Goal: Task Accomplishment & Management: Use online tool/utility

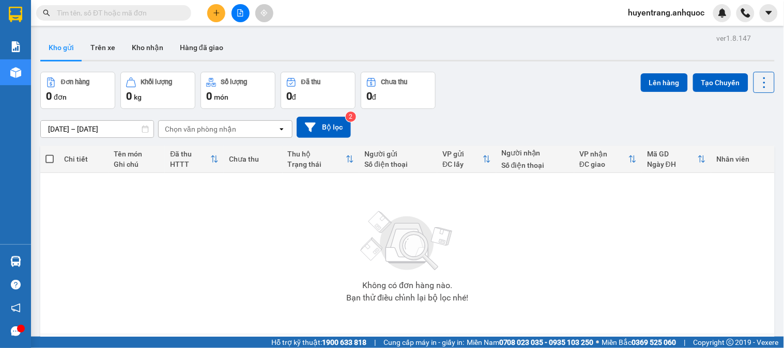
scroll to position [2, 0]
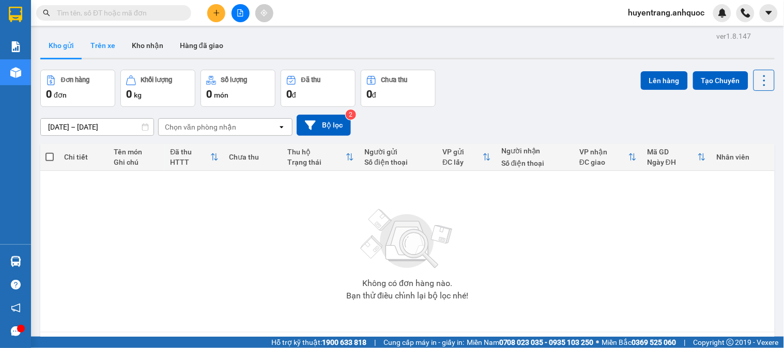
click at [120, 48] on button "Trên xe" at bounding box center [102, 45] width 41 height 25
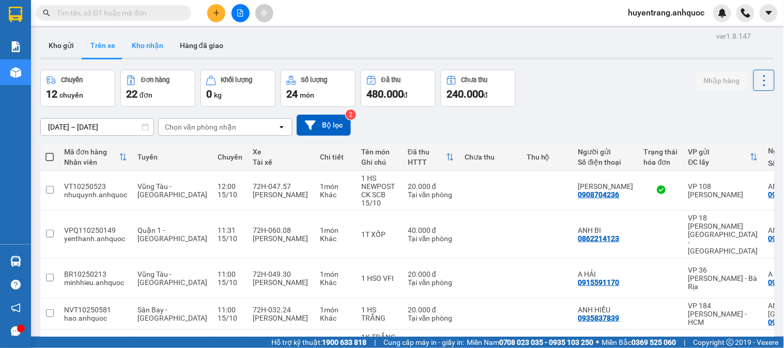
click at [147, 51] on button "Kho nhận" at bounding box center [147, 45] width 48 height 25
type input "[DATE] – [DATE]"
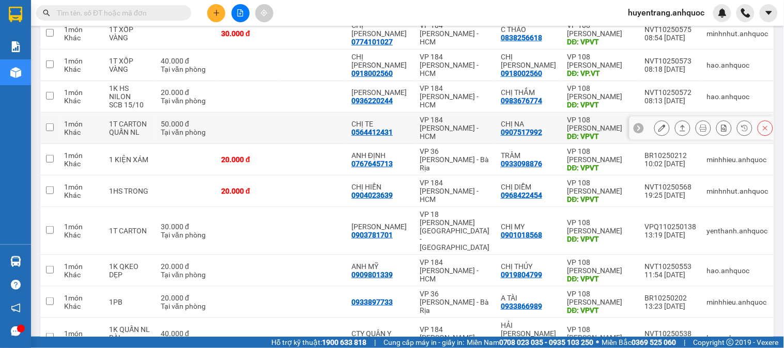
scroll to position [174, 0]
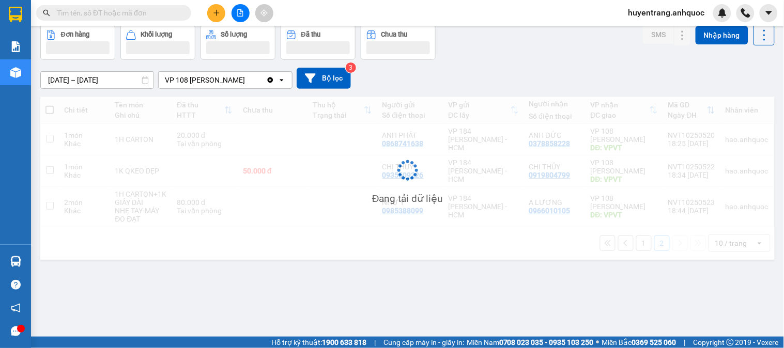
scroll to position [48, 0]
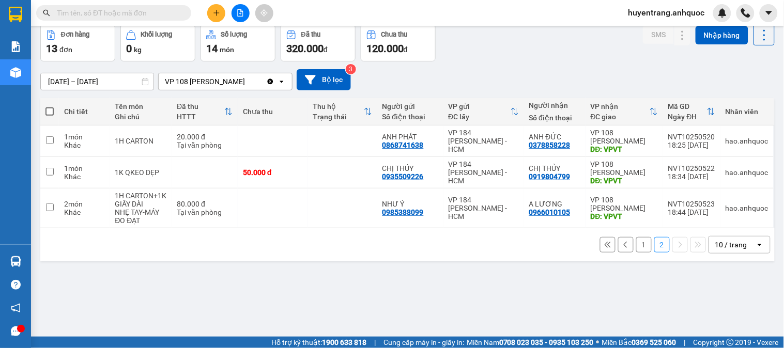
click at [642, 253] on button "1" at bounding box center [643, 244] width 15 height 15
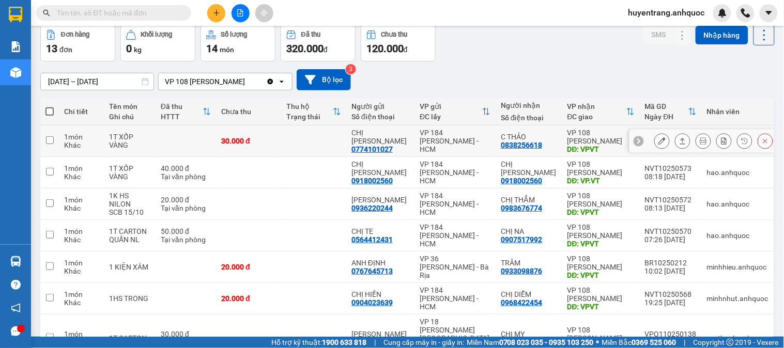
click at [520, 138] on div "C THẢO" at bounding box center [529, 137] width 56 height 8
checkbox input "true"
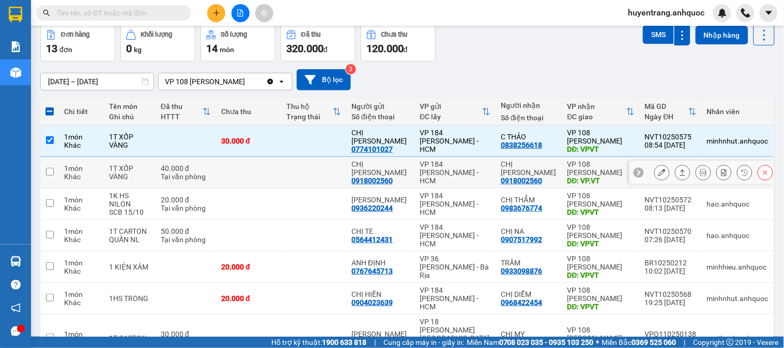
click at [478, 186] on td "VP 184 [PERSON_NAME] - HCM" at bounding box center [454, 173] width 81 height 32
checkbox input "true"
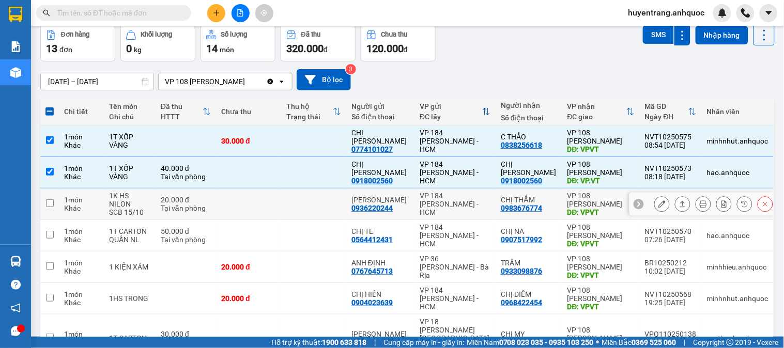
click at [481, 201] on div "VP 184 Nguyễn Văn Trỗi - HCM" at bounding box center [455, 204] width 71 height 25
checkbox input "true"
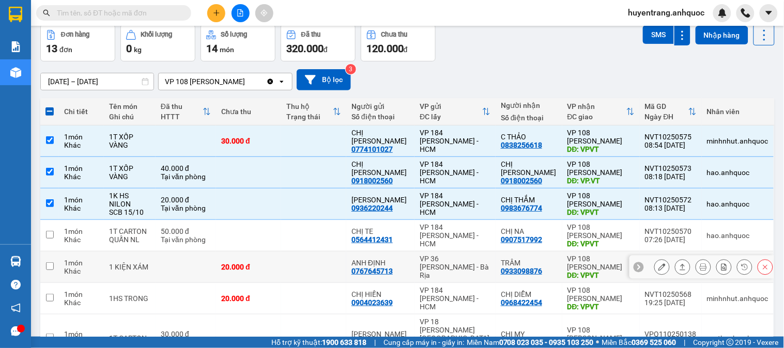
scroll to position [105, 0]
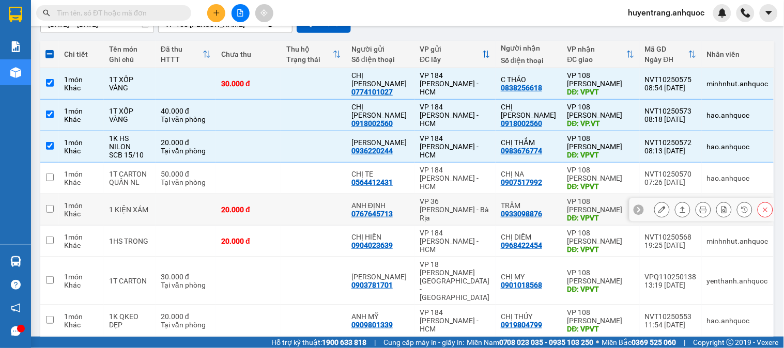
click at [476, 203] on div "VP 36 Lê Thành Duy - Bà Rịa" at bounding box center [455, 209] width 71 height 25
checkbox input "true"
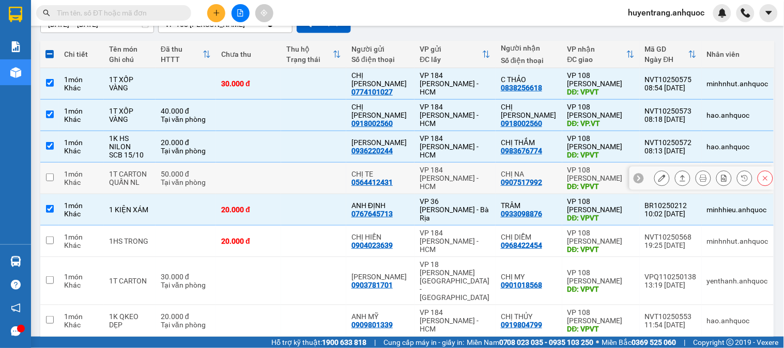
click at [474, 186] on div "VP 184 Nguyễn Văn Trỗi - HCM" at bounding box center [455, 178] width 71 height 25
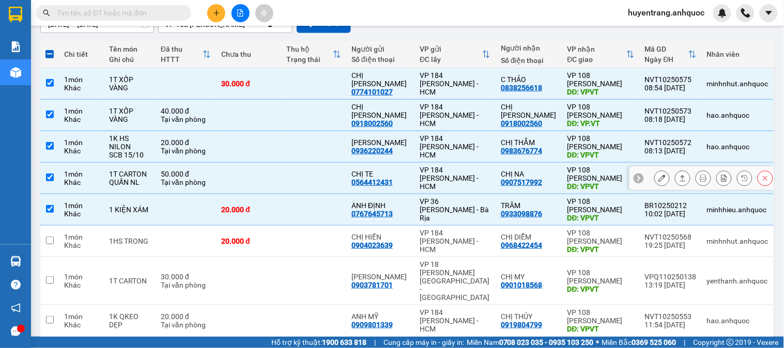
click at [474, 186] on div "VP 184 Nguyễn Văn Trỗi - HCM" at bounding box center [455, 178] width 71 height 25
checkbox input "false"
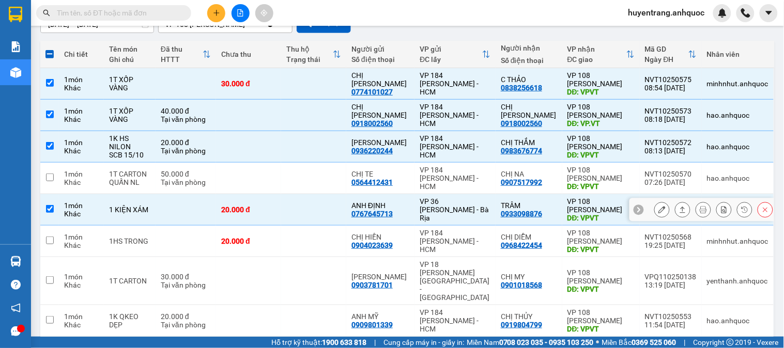
click at [299, 215] on td at bounding box center [313, 210] width 65 height 32
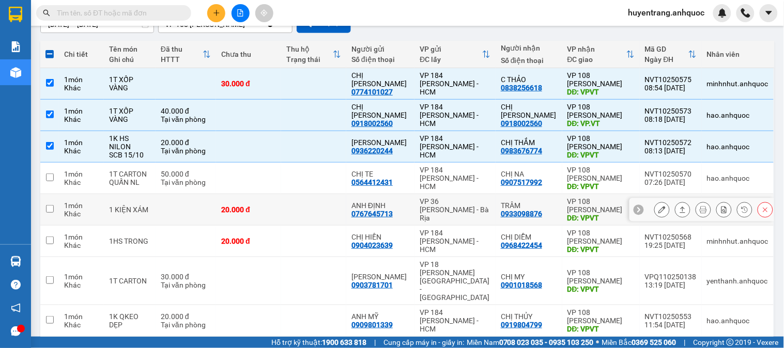
checkbox input "false"
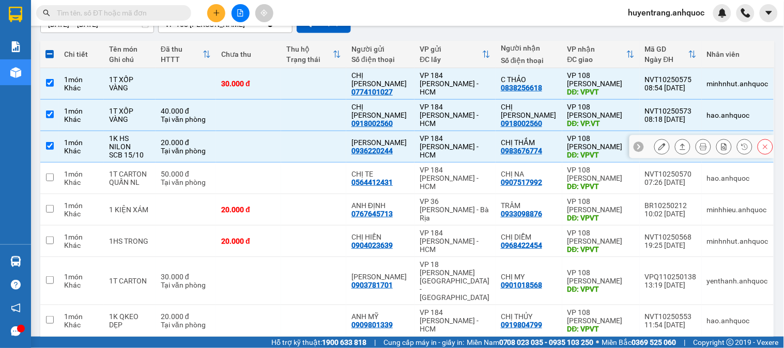
click at [306, 148] on td at bounding box center [313, 147] width 65 height 32
checkbox input "false"
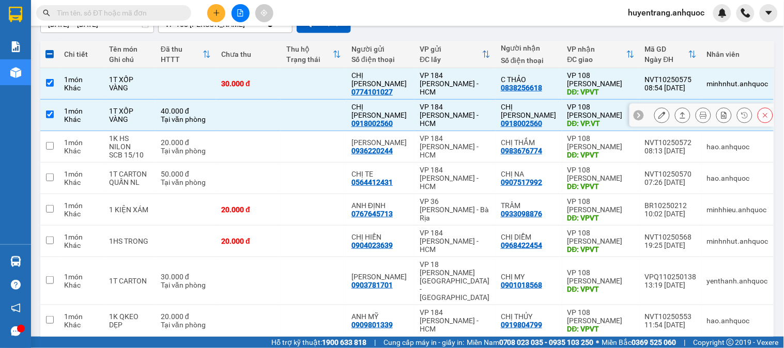
click at [317, 106] on td at bounding box center [313, 116] width 65 height 32
checkbox input "false"
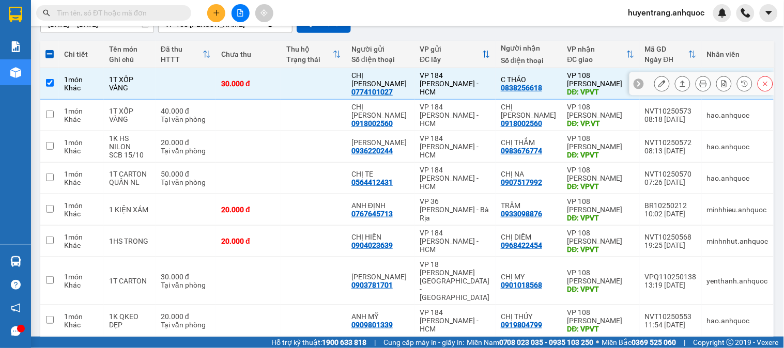
click at [314, 84] on td at bounding box center [313, 84] width 65 height 32
checkbox input "false"
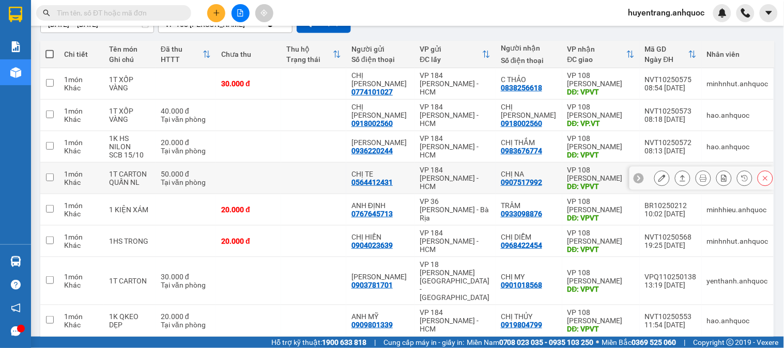
click at [305, 179] on td at bounding box center [313, 179] width 65 height 32
checkbox input "true"
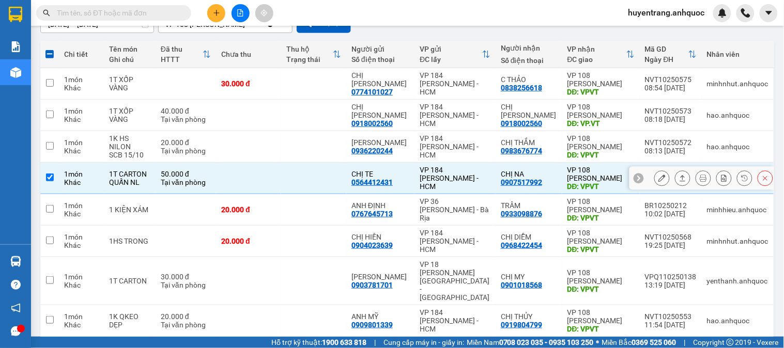
click at [645, 179] on div at bounding box center [701, 178] width 145 height 23
click at [658, 179] on icon at bounding box center [661, 178] width 7 height 7
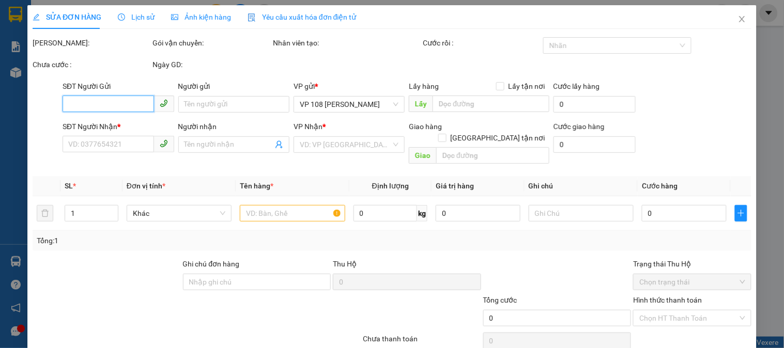
type input "0564412431"
type input "CHỊ TE"
type input "0907517992"
type input "CHỊ NA"
type input "VPVT"
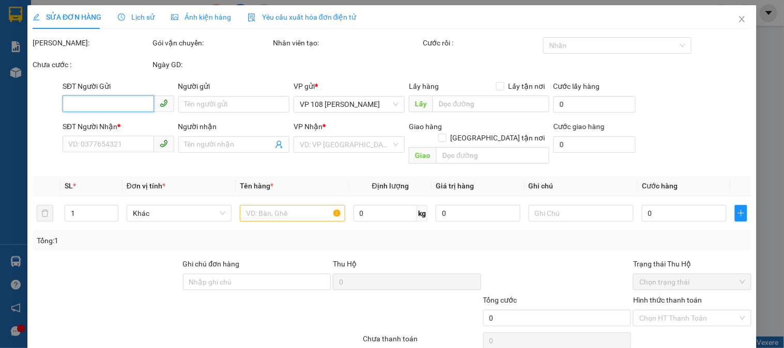
type input "TM 15/10 VP184 HẢO"
type input "50.000"
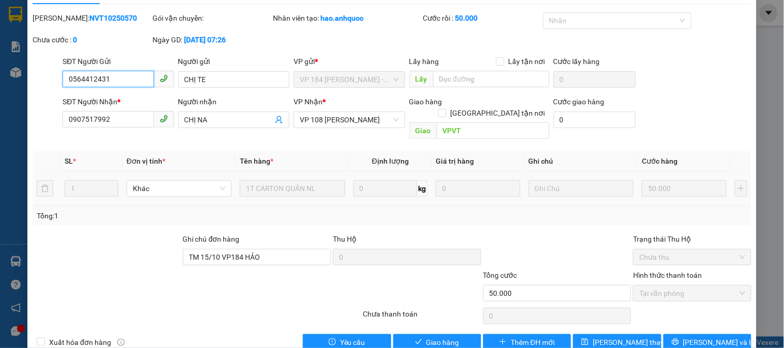
scroll to position [36, 0]
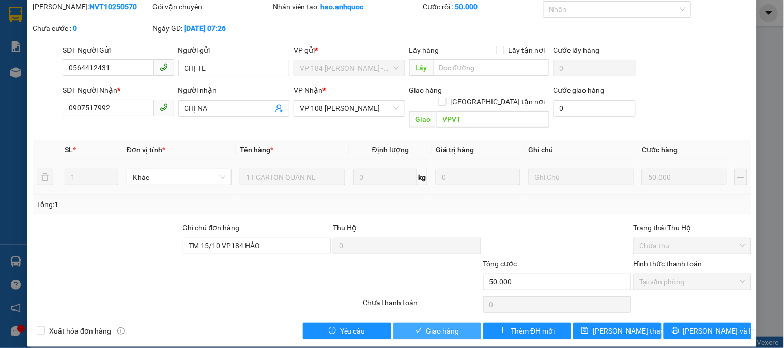
click at [445, 325] on span "Giao hàng" at bounding box center [442, 330] width 33 height 11
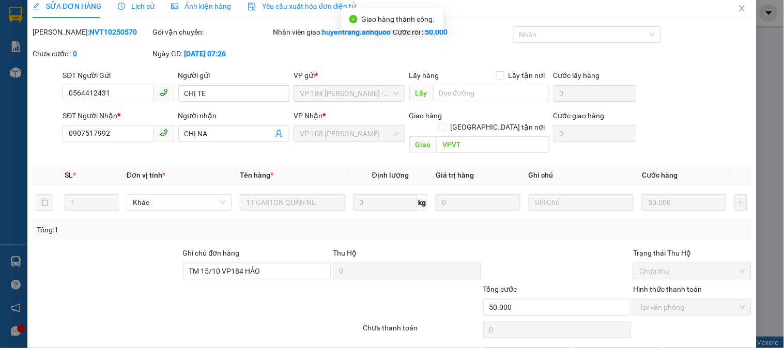
scroll to position [0, 0]
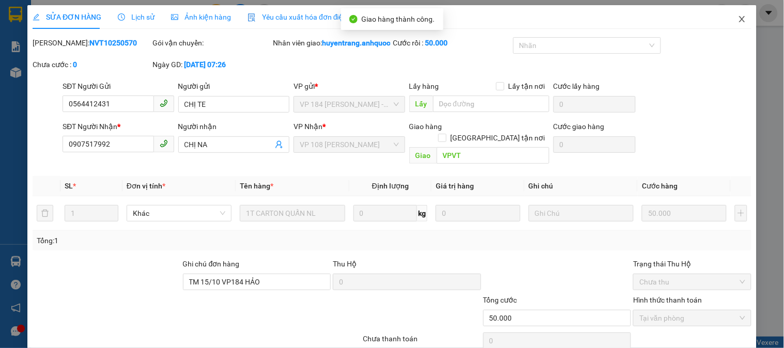
click at [738, 17] on icon "close" at bounding box center [742, 19] width 8 height 8
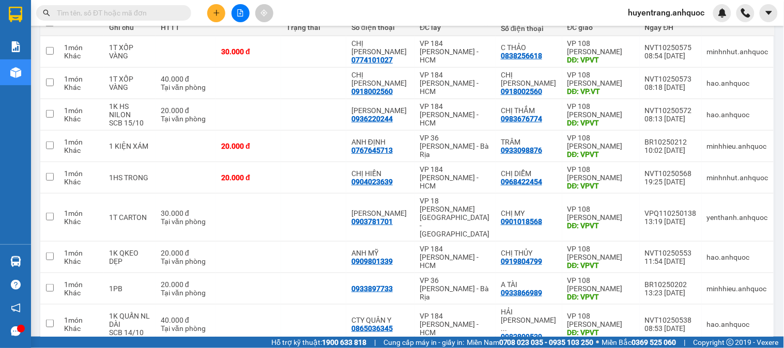
scroll to position [172, 0]
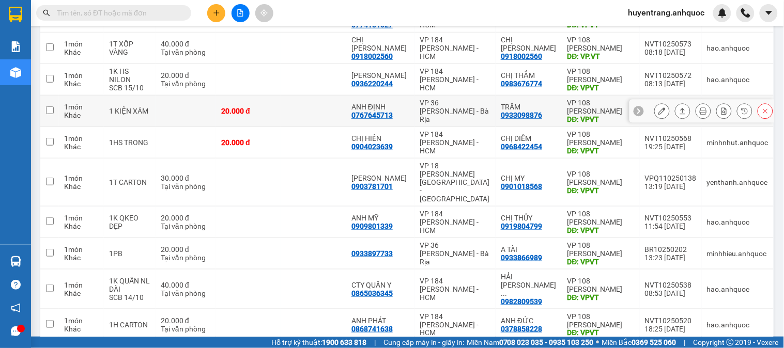
click at [550, 116] on div "TRÂM 0933098876" at bounding box center [529, 111] width 56 height 17
checkbox input "true"
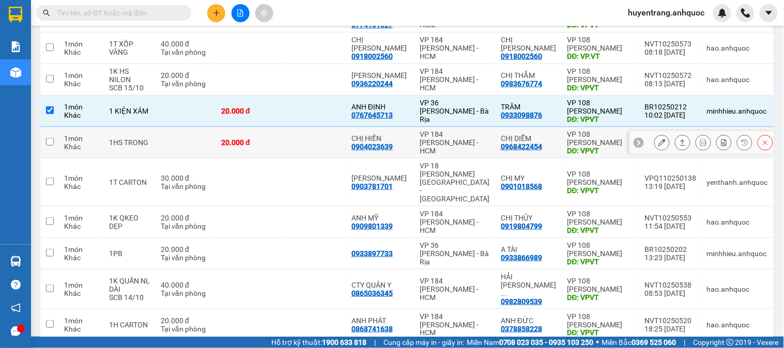
click at [551, 136] on div "CHỊ DIỄM" at bounding box center [529, 138] width 56 height 8
checkbox input "true"
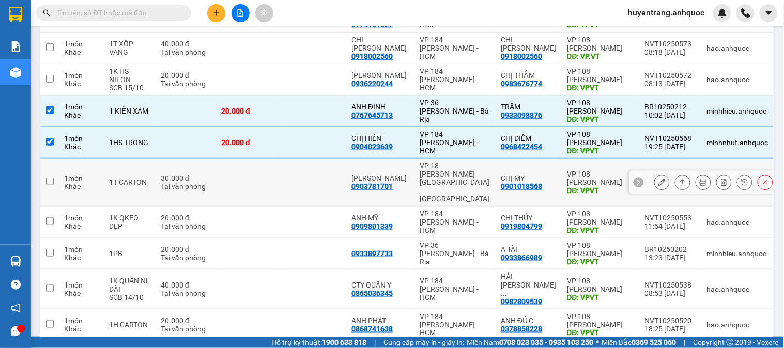
click at [526, 182] on div "0901018568" at bounding box center [521, 186] width 41 height 8
click at [523, 182] on div "0901018568" at bounding box center [521, 186] width 41 height 8
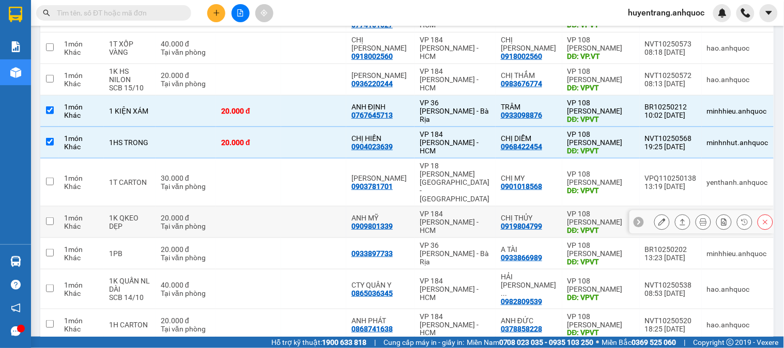
click at [523, 222] on div "0919804799" at bounding box center [521, 226] width 41 height 8
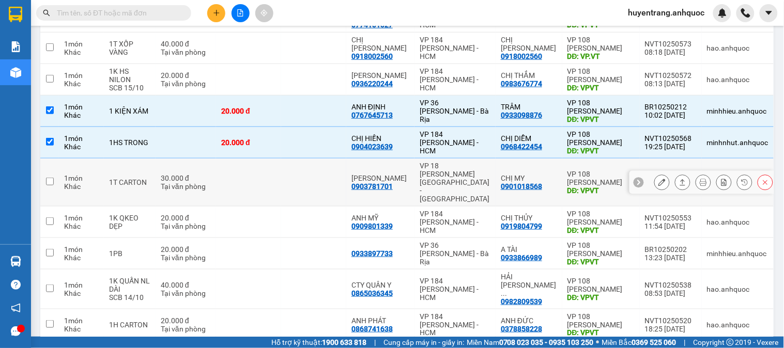
click at [478, 176] on div "VP 18 Nguyễn Thái Bình - Quận 1" at bounding box center [455, 182] width 71 height 41
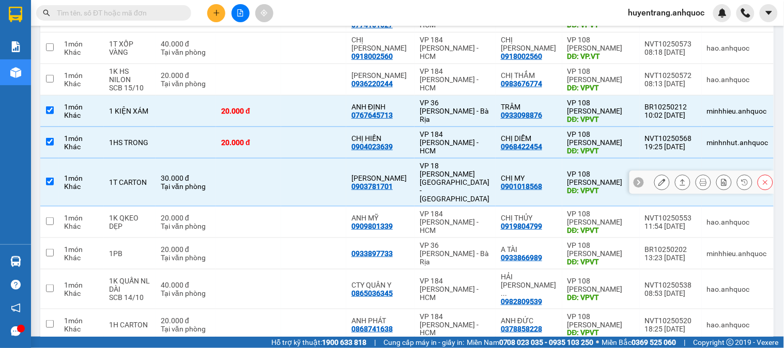
checkbox input "true"
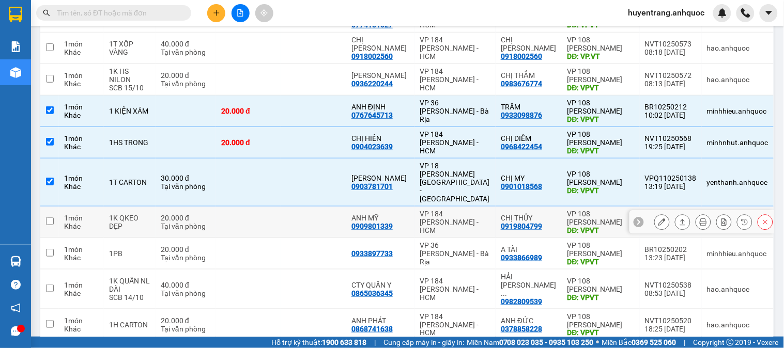
click at [468, 210] on div "VP 184 Nguyễn Văn Trỗi - HCM" at bounding box center [455, 222] width 71 height 25
checkbox input "true"
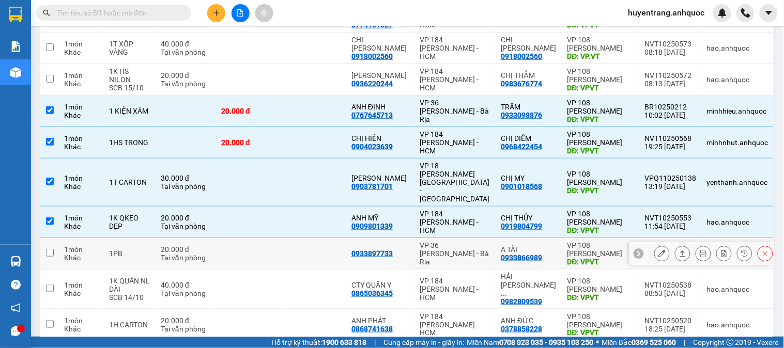
click at [478, 241] on div "VP 36 [PERSON_NAME] - Bà Rịa" at bounding box center [455, 253] width 71 height 25
checkbox input "true"
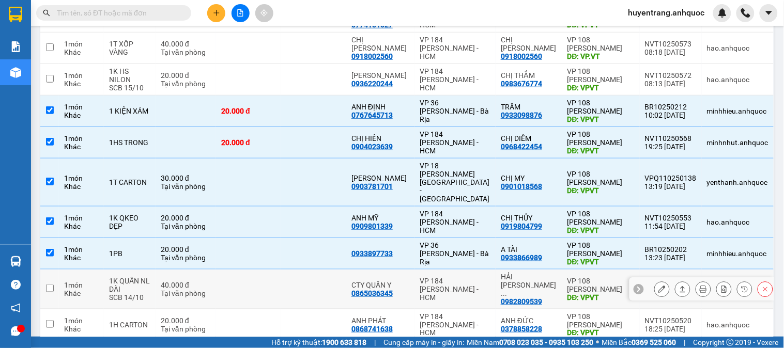
click at [481, 277] on div "VP 184 Nguyễn Văn Trỗi - HCM" at bounding box center [455, 289] width 71 height 25
checkbox input "true"
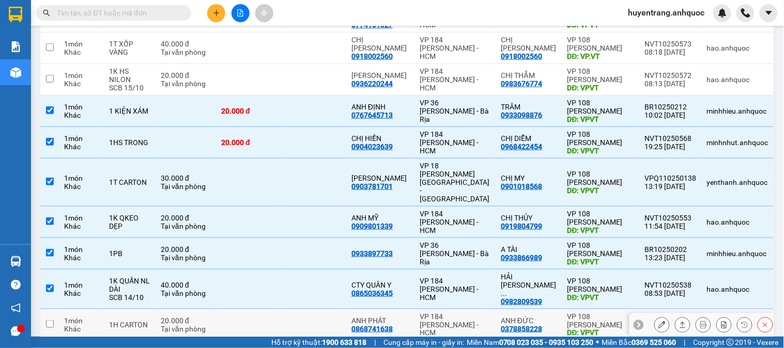
click at [501, 309] on td "ANH ĐỨC 0378858228" at bounding box center [528, 325] width 67 height 32
checkbox input "true"
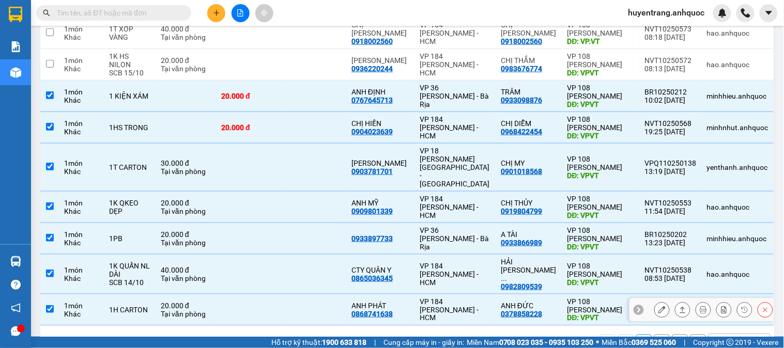
scroll to position [194, 0]
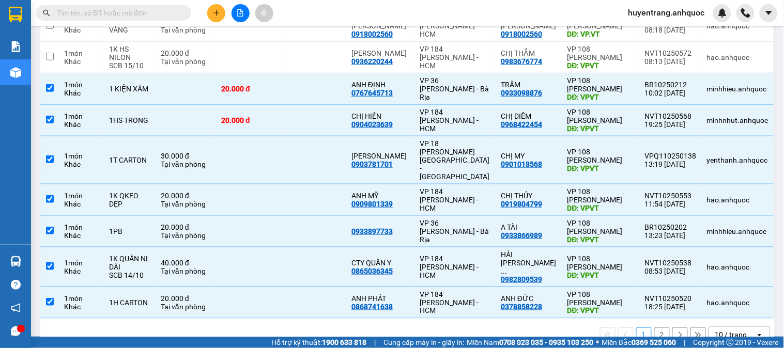
click at [654, 328] on button "2" at bounding box center [661, 335] width 15 height 15
checkbox input "false"
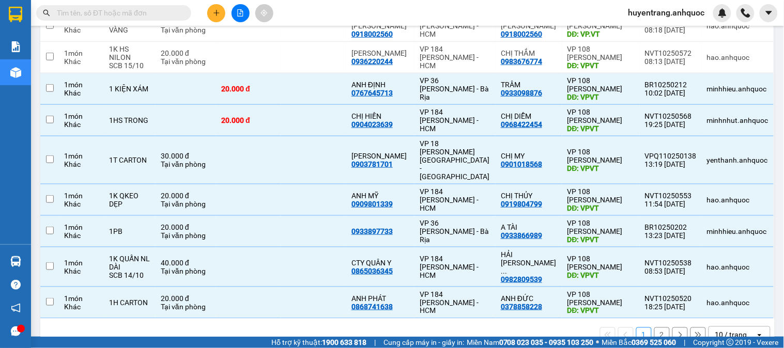
checkbox input "false"
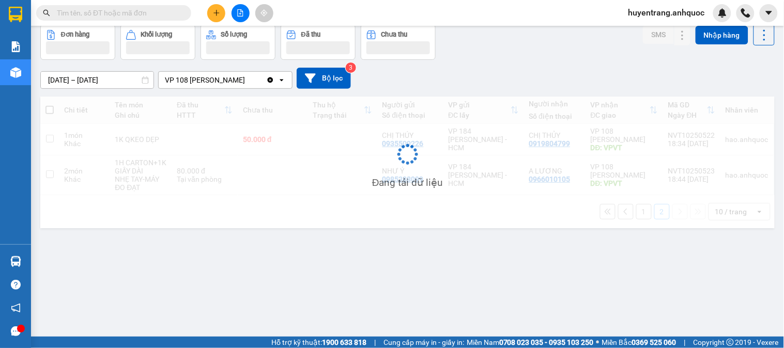
scroll to position [48, 0]
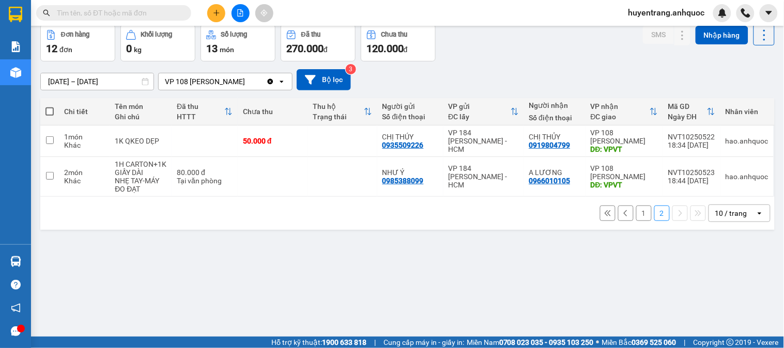
click at [654, 206] on button "2" at bounding box center [661, 213] width 15 height 15
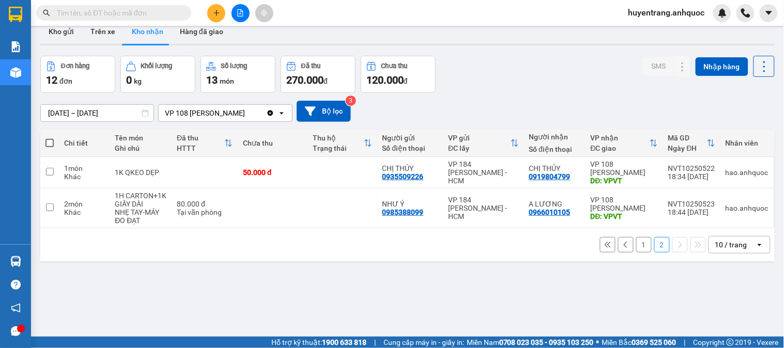
scroll to position [0, 0]
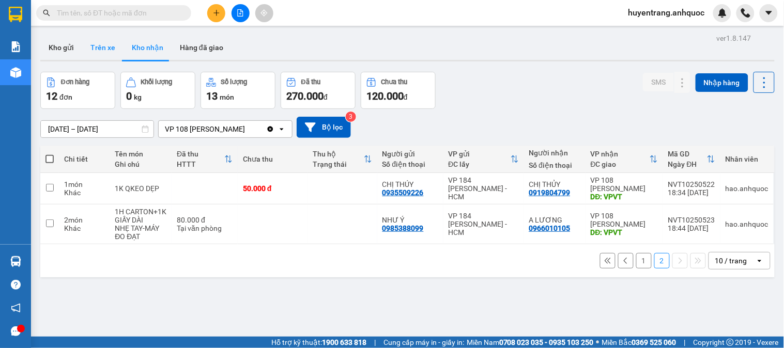
click at [115, 45] on button "Trên xe" at bounding box center [102, 47] width 41 height 25
type input "[DATE] – [DATE]"
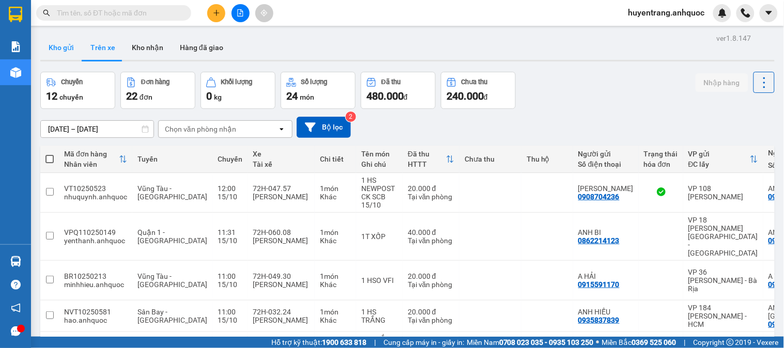
click at [58, 45] on button "Kho gửi" at bounding box center [61, 47] width 42 height 25
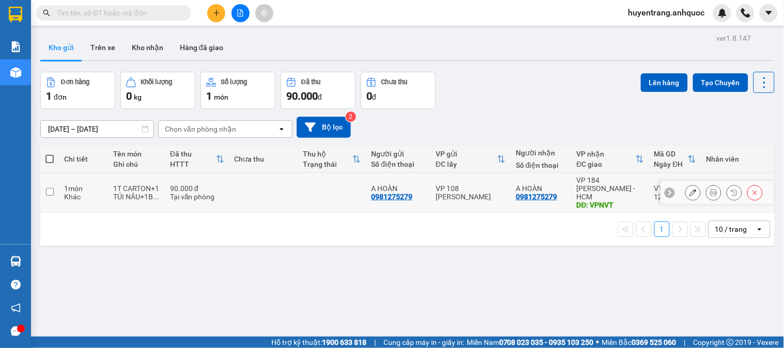
click at [285, 183] on td at bounding box center [263, 193] width 68 height 40
click at [355, 185] on td at bounding box center [332, 193] width 68 height 40
click at [647, 87] on button "Lên hàng" at bounding box center [664, 82] width 47 height 19
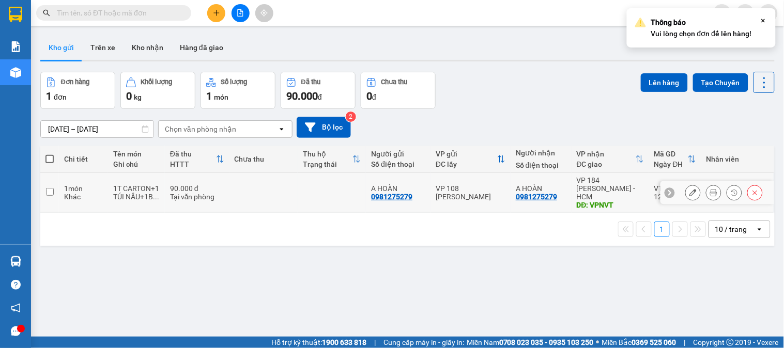
click at [482, 184] on div "VP 108 [PERSON_NAME]" at bounding box center [471, 192] width 70 height 17
checkbox input "true"
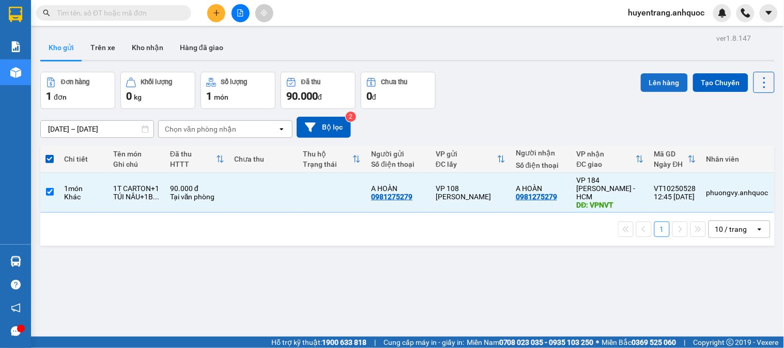
click at [650, 78] on button "Lên hàng" at bounding box center [664, 82] width 47 height 19
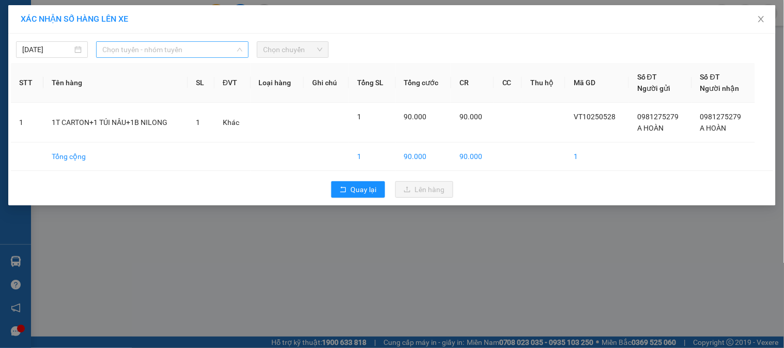
click at [195, 53] on span "Chọn tuyến - nhóm tuyến" at bounding box center [172, 49] width 140 height 15
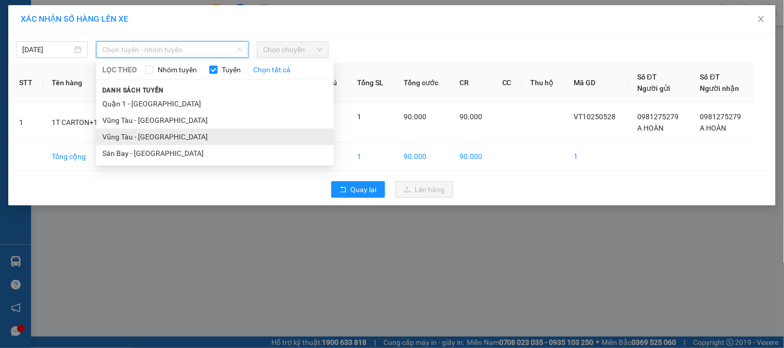
click at [169, 135] on li "Vũng Tàu - Sân Bay" at bounding box center [215, 137] width 238 height 17
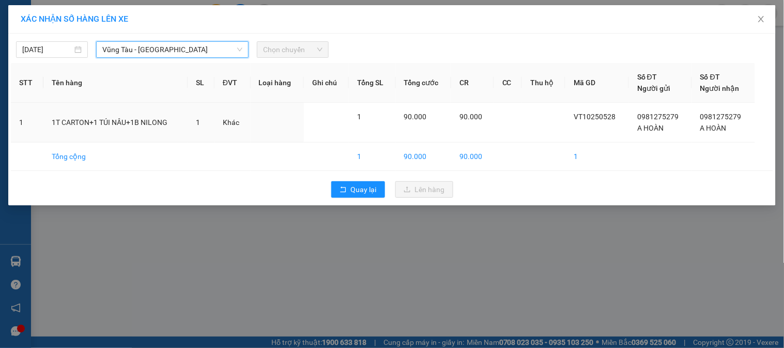
click at [309, 52] on span "Chọn chuyến" at bounding box center [292, 49] width 59 height 15
click at [302, 49] on span "Chọn chuyến" at bounding box center [292, 49] width 59 height 15
click at [291, 47] on span "Chọn chuyến" at bounding box center [292, 49] width 59 height 15
click at [292, 52] on span "Chọn chuyến" at bounding box center [292, 49] width 59 height 15
click at [286, 45] on span "Chọn chuyến" at bounding box center [292, 49] width 59 height 15
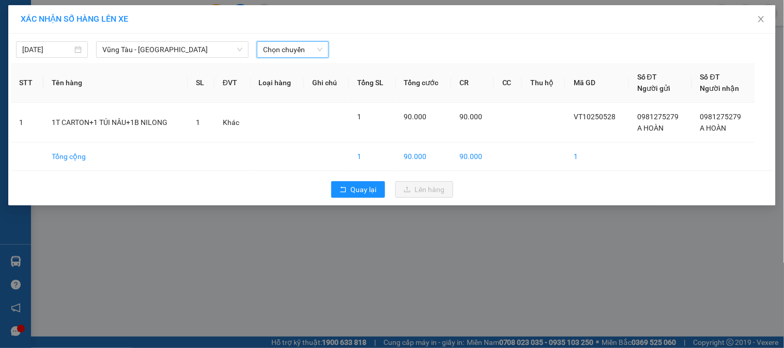
click at [294, 49] on span "Chọn chuyến" at bounding box center [292, 49] width 59 height 15
click at [760, 16] on icon "close" at bounding box center [761, 19] width 8 height 8
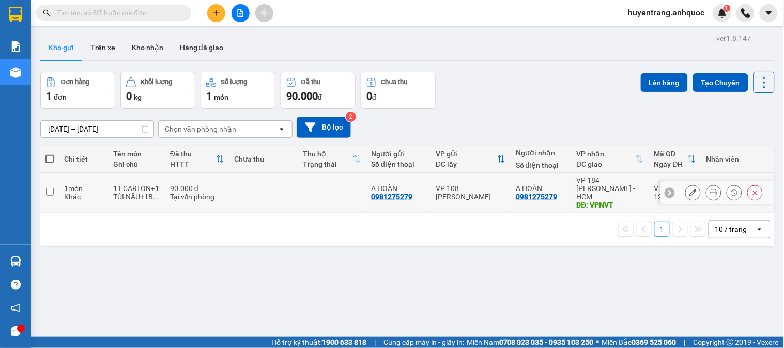
click at [174, 193] on div "Tại văn phòng" at bounding box center [197, 197] width 54 height 8
checkbox input "true"
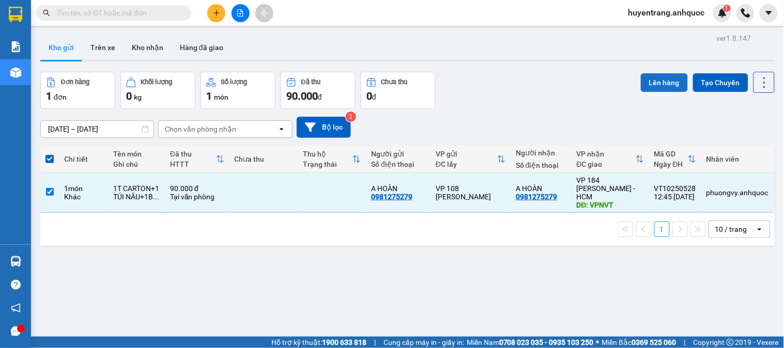
click at [659, 80] on button "Lên hàng" at bounding box center [664, 82] width 47 height 19
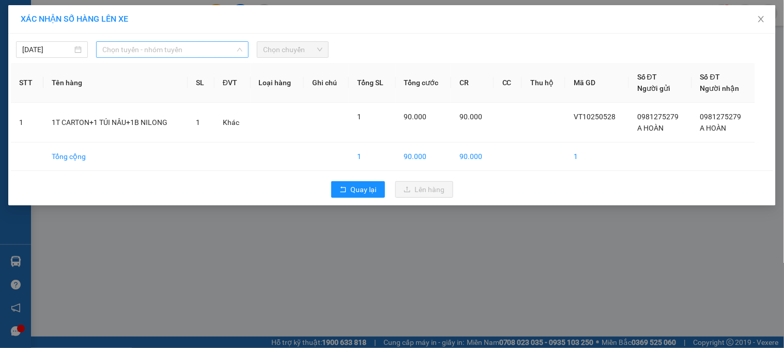
click at [207, 47] on span "Chọn tuyến - nhóm tuyến" at bounding box center [172, 49] width 140 height 15
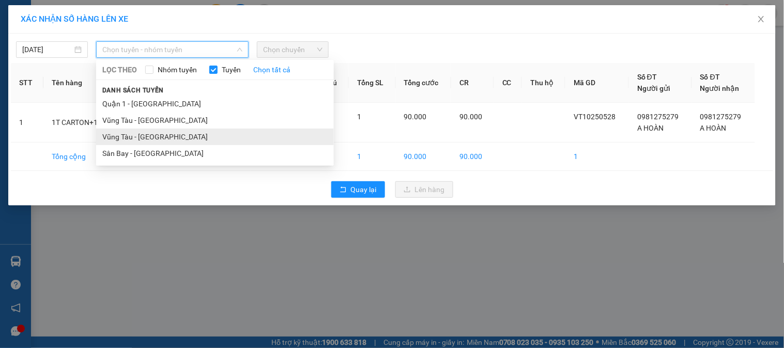
click at [180, 131] on li "Vũng Tàu - Sân Bay" at bounding box center [215, 137] width 238 height 17
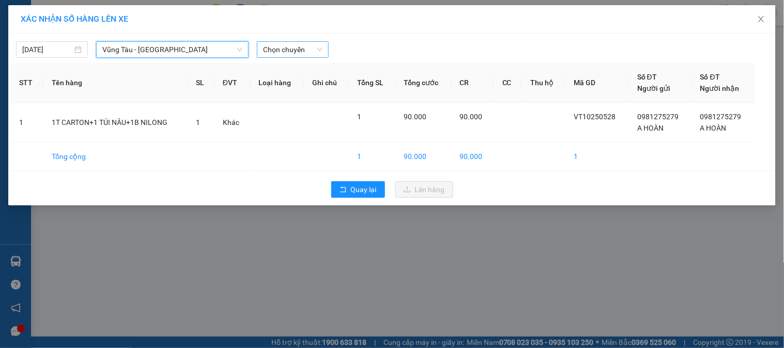
click at [298, 46] on span "Chọn chuyến" at bounding box center [292, 49] width 59 height 15
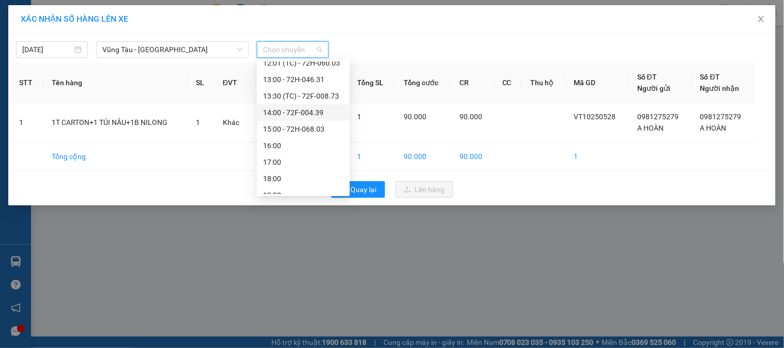
scroll to position [314, 0]
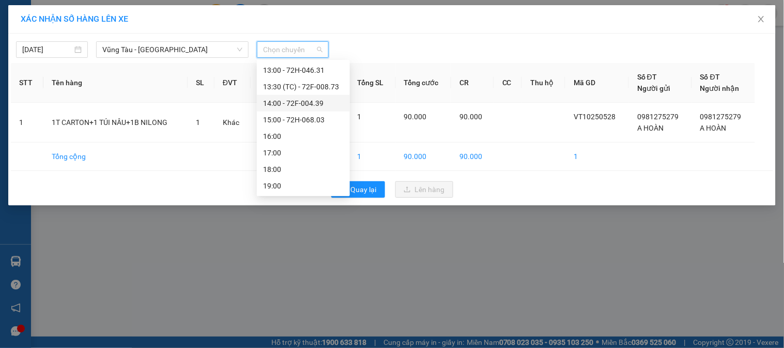
click at [300, 104] on div "14:00 - 72F-004.39" at bounding box center [303, 103] width 81 height 11
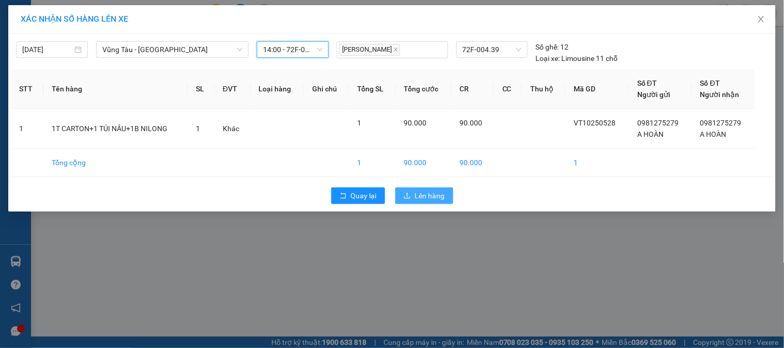
click at [413, 198] on button "Lên hàng" at bounding box center [424, 196] width 58 height 17
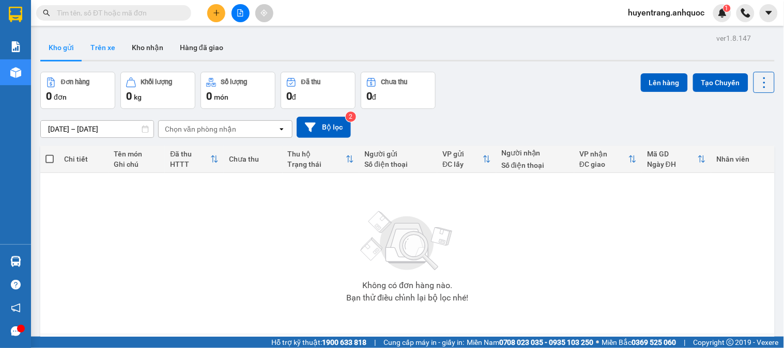
click at [96, 50] on button "Trên xe" at bounding box center [102, 47] width 41 height 25
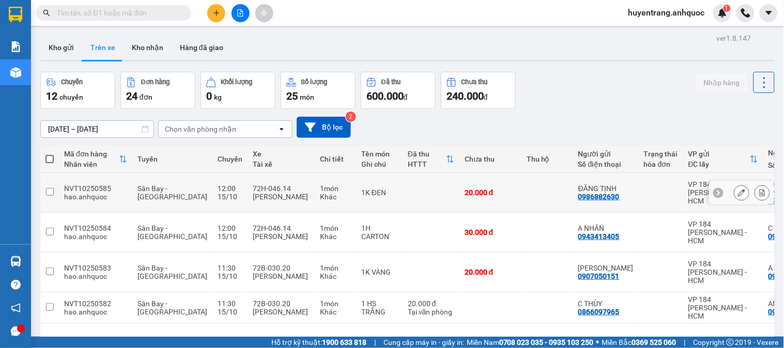
click at [759, 189] on icon at bounding box center [762, 192] width 6 height 7
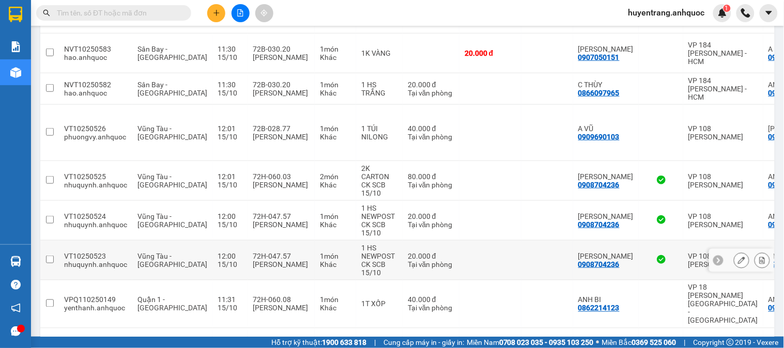
scroll to position [223, 0]
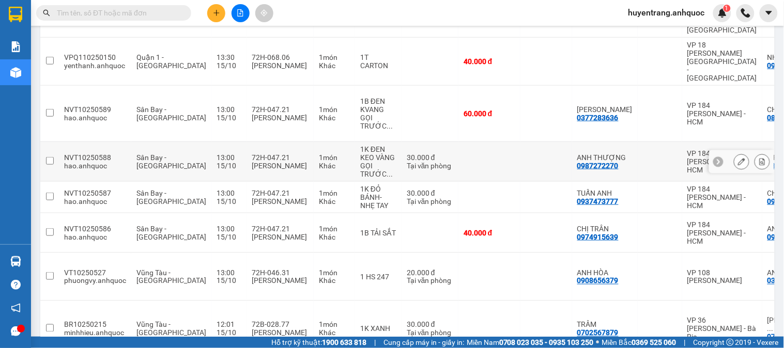
scroll to position [0, 0]
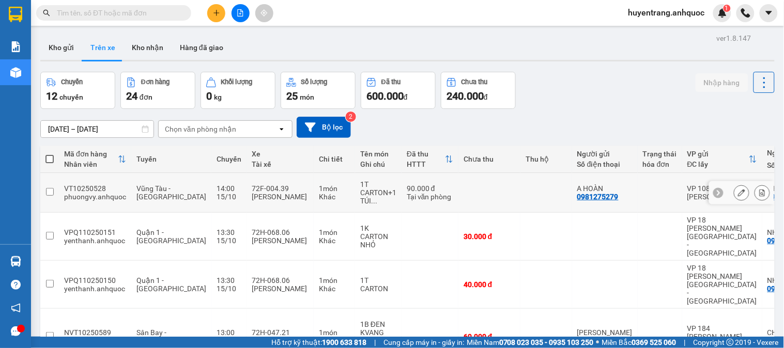
click at [758, 192] on icon at bounding box center [761, 192] width 7 height 7
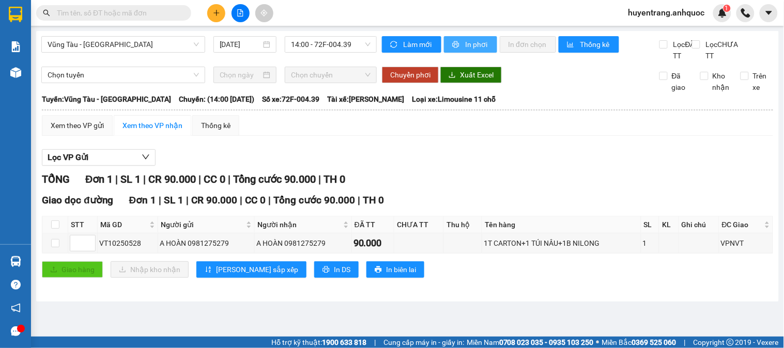
click at [469, 40] on span "In phơi" at bounding box center [477, 44] width 24 height 11
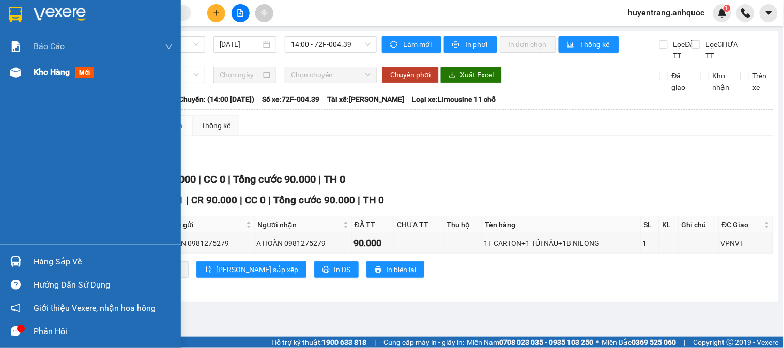
click at [33, 71] on div "Kho hàng mới" at bounding box center [90, 72] width 181 height 26
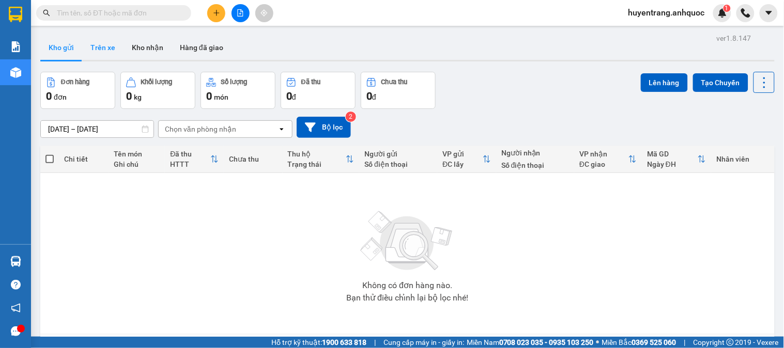
click at [92, 49] on button "Trên xe" at bounding box center [102, 47] width 41 height 25
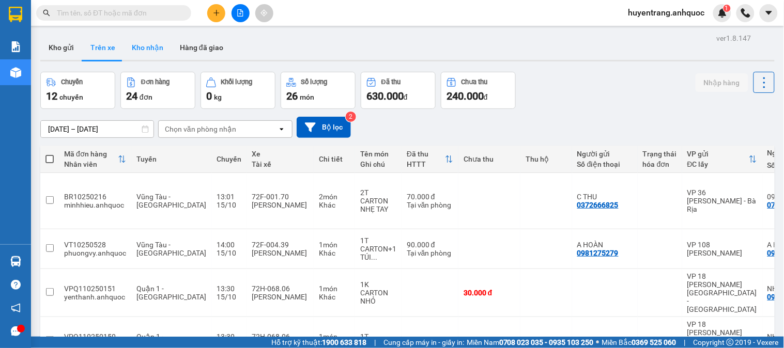
click at [129, 47] on button "Kho nhận" at bounding box center [147, 47] width 48 height 25
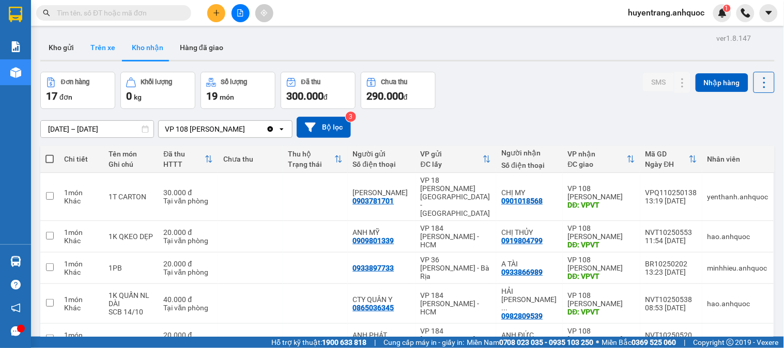
click at [114, 53] on button "Trên xe" at bounding box center [102, 47] width 41 height 25
type input "[DATE] – [DATE]"
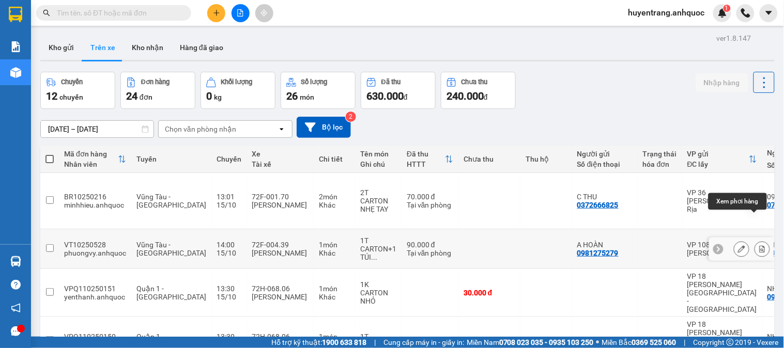
click at [758, 245] on icon at bounding box center [761, 248] width 7 height 7
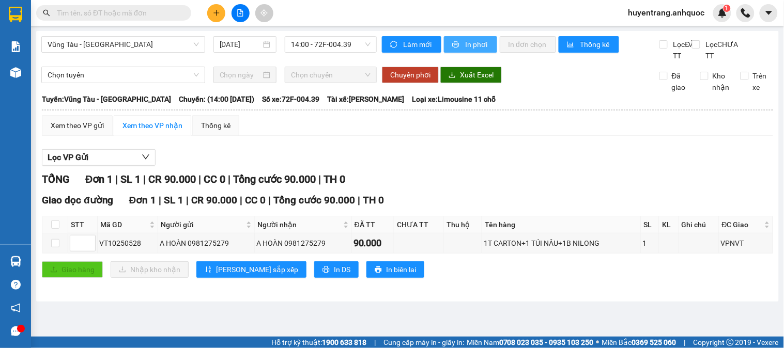
click at [462, 41] on button "In phơi" at bounding box center [470, 44] width 53 height 17
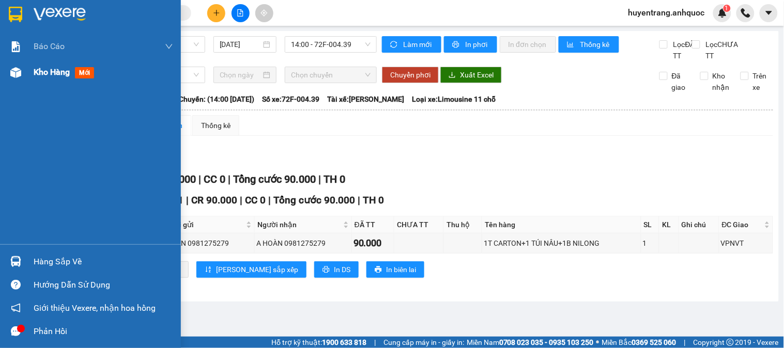
click at [23, 75] on div at bounding box center [16, 73] width 18 height 18
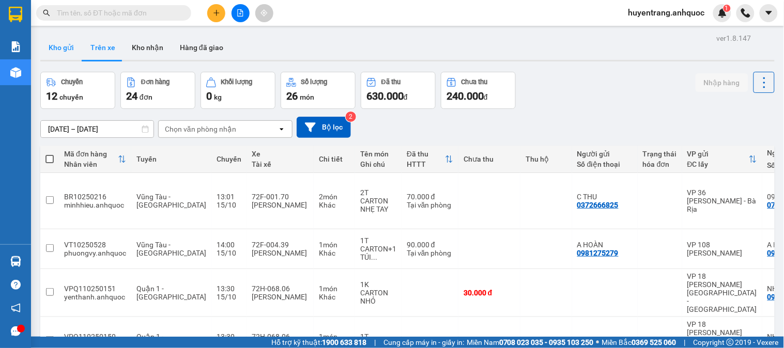
click at [73, 52] on button "Kho gửi" at bounding box center [61, 47] width 42 height 25
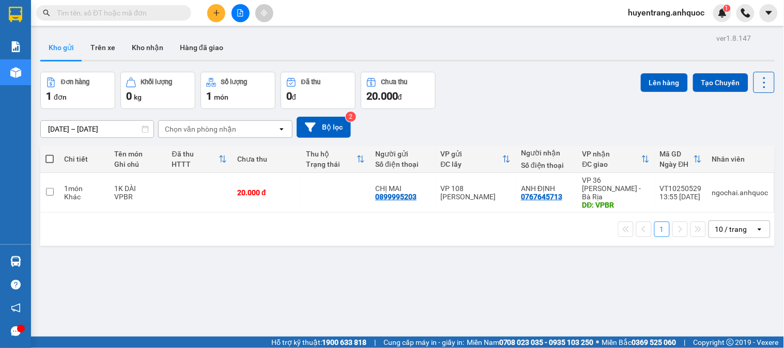
click at [657, 13] on span "huyentrang.anhquoc" at bounding box center [666, 12] width 93 height 13
click at [660, 33] on span "Đăng xuất" at bounding box center [670, 31] width 71 height 11
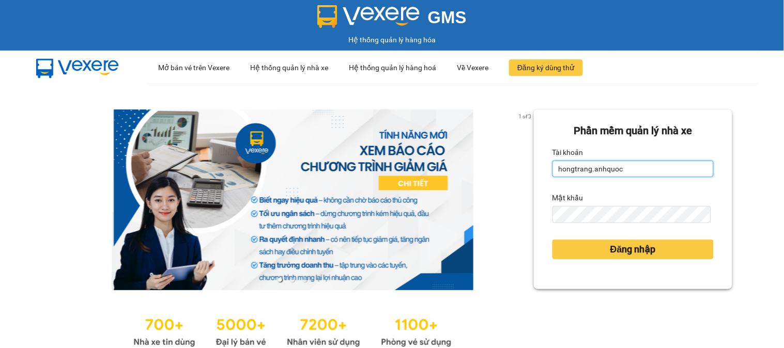
click at [651, 172] on input "hongtrang.anhquoc" at bounding box center [632, 169] width 161 height 17
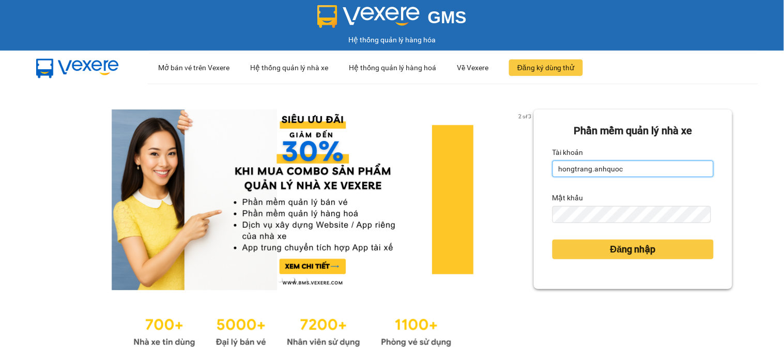
type input "phung.anhquoc"
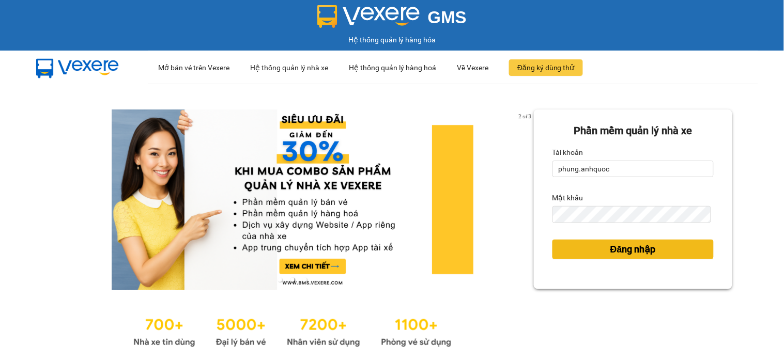
click at [638, 255] on span "Đăng nhập" at bounding box center [632, 249] width 45 height 14
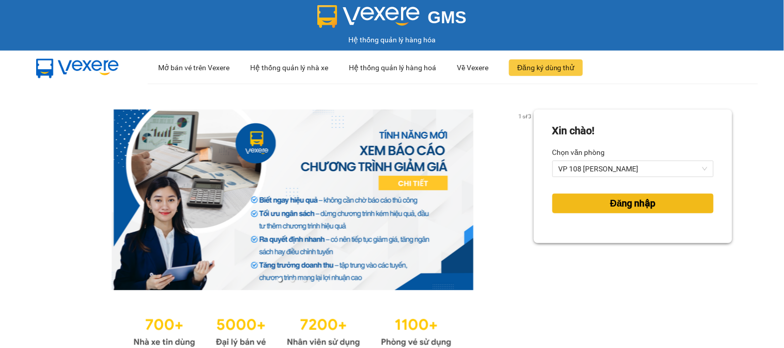
drag, startPoint x: 334, startPoint y: 97, endPoint x: 620, endPoint y: 207, distance: 307.1
click at [620, 207] on span "Đăng nhập" at bounding box center [632, 203] width 45 height 14
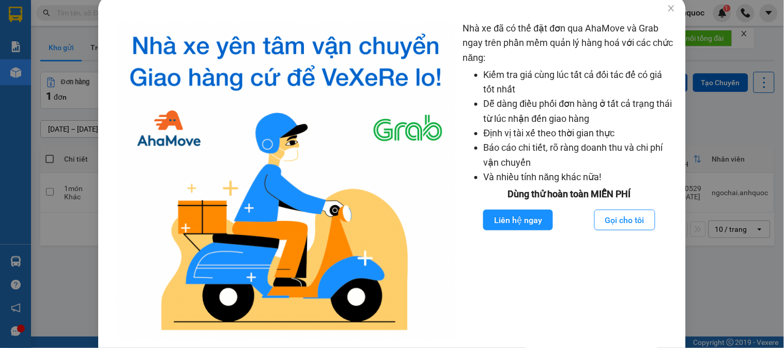
drag, startPoint x: 557, startPoint y: 117, endPoint x: 545, endPoint y: 123, distance: 13.9
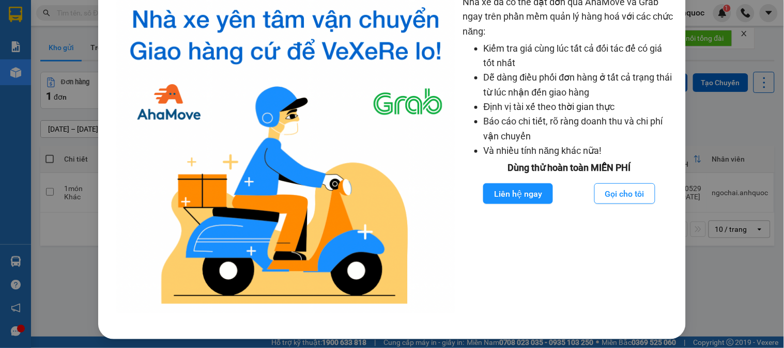
drag, startPoint x: 545, startPoint y: 123, endPoint x: 714, endPoint y: 66, distance: 178.9
click at [718, 63] on div "Nhà xe đã có thể đặt đơn qua AhaMove và Grab ngay trên phần mềm quản lý hàng ho…" at bounding box center [392, 174] width 784 height 348
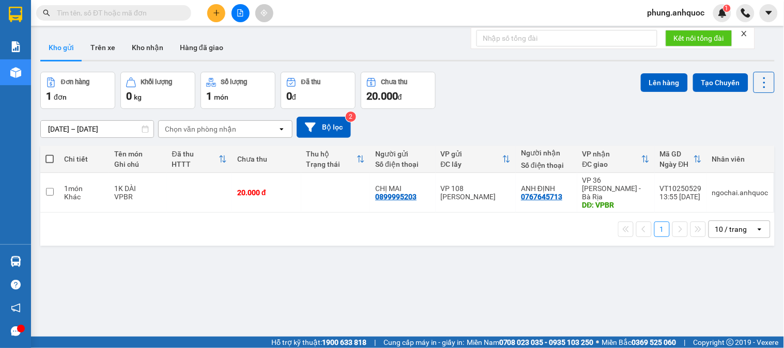
scroll to position [0, 0]
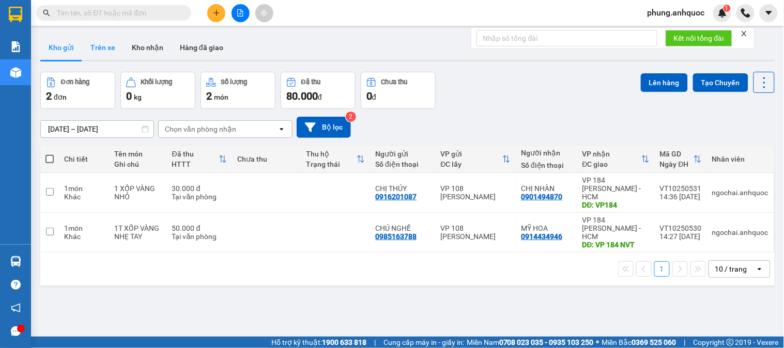
click at [109, 54] on button "Trên xe" at bounding box center [102, 47] width 41 height 25
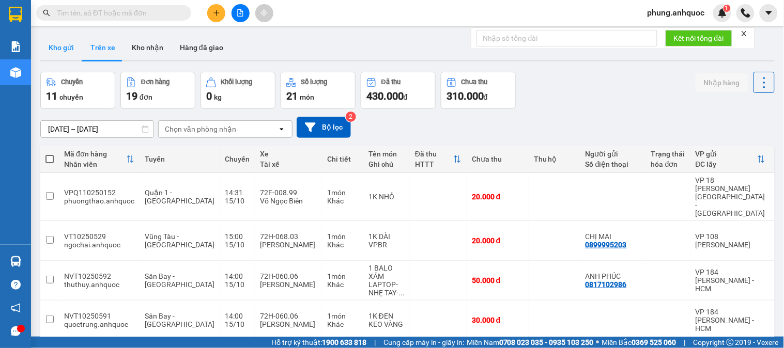
click at [66, 55] on button "Kho gửi" at bounding box center [61, 47] width 42 height 25
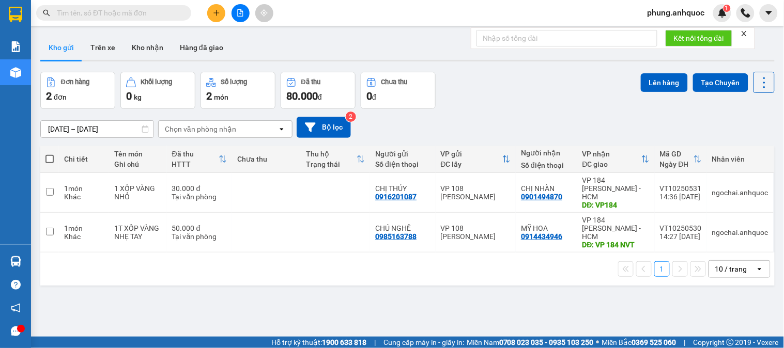
click at [53, 158] on span at bounding box center [49, 159] width 8 height 8
click at [50, 154] on input "checkbox" at bounding box center [50, 154] width 0 height 0
checkbox input "true"
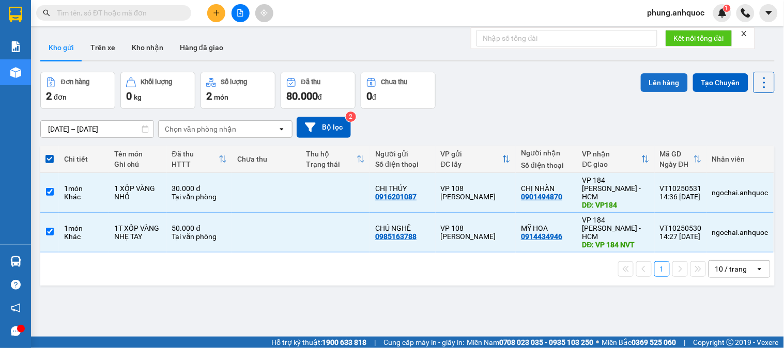
click at [644, 85] on button "Lên hàng" at bounding box center [664, 82] width 47 height 19
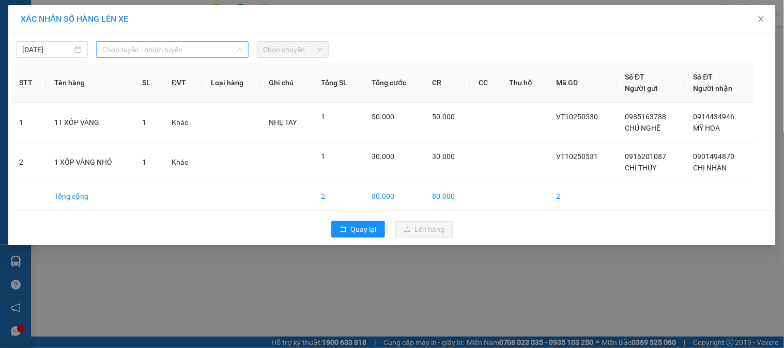
click at [154, 50] on span "Chọn tuyến - nhóm tuyến" at bounding box center [172, 49] width 140 height 15
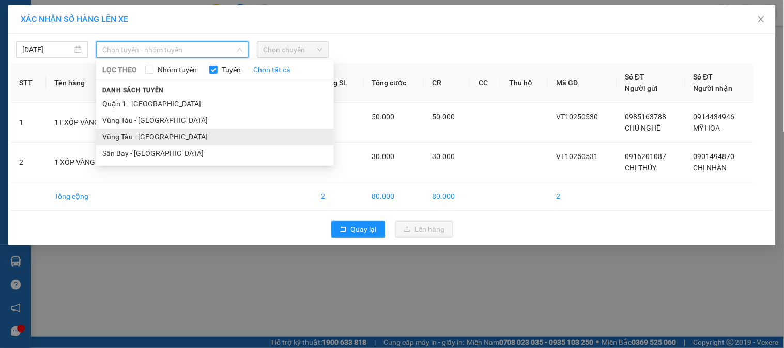
drag, startPoint x: 153, startPoint y: 135, endPoint x: 173, endPoint y: 120, distance: 25.4
click at [153, 136] on li "Vũng Tàu - [GEOGRAPHIC_DATA]" at bounding box center [215, 137] width 238 height 17
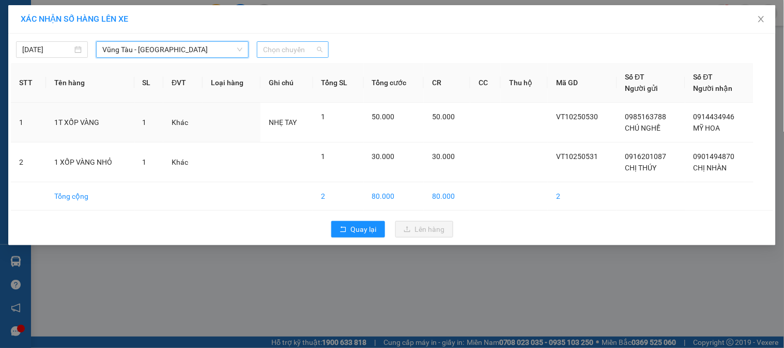
click at [293, 53] on span "Chọn chuyến" at bounding box center [292, 49] width 59 height 15
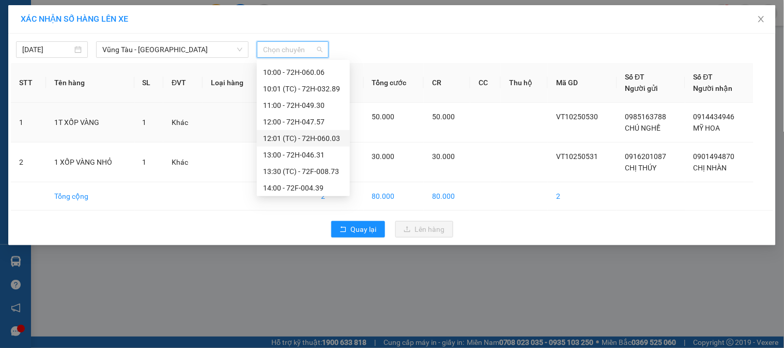
scroll to position [314, 0]
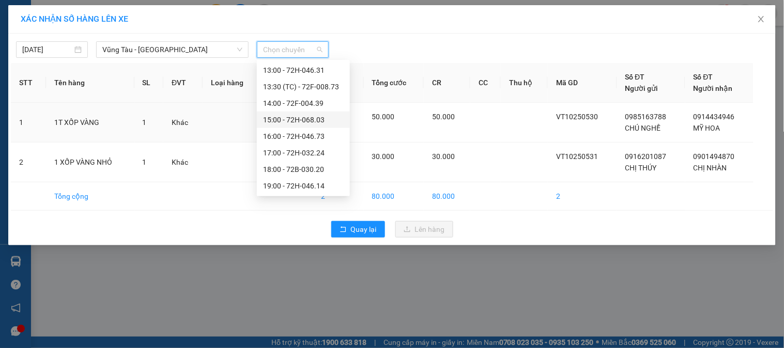
click at [316, 121] on div "15:00 - 72H-068.03" at bounding box center [303, 119] width 81 height 11
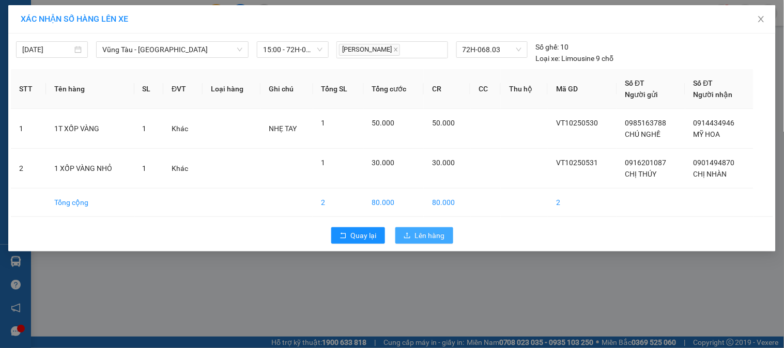
click at [431, 238] on span "Lên hàng" at bounding box center [430, 235] width 30 height 11
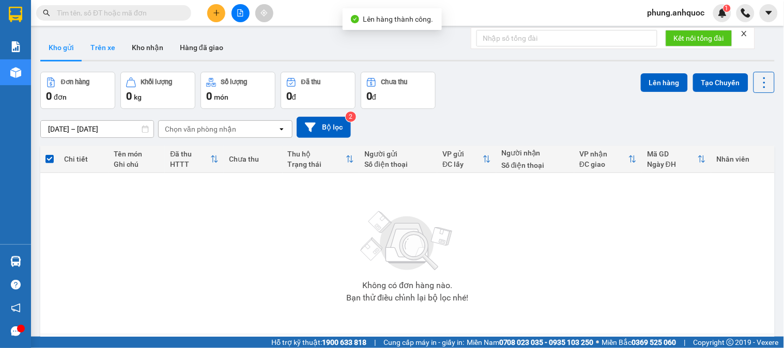
click at [106, 52] on button "Trên xe" at bounding box center [102, 47] width 41 height 25
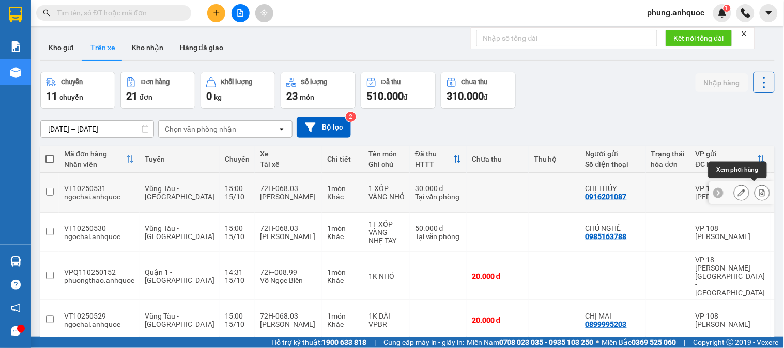
click at [741, 194] on div at bounding box center [752, 192] width 36 height 15
click at [758, 190] on icon at bounding box center [761, 192] width 7 height 7
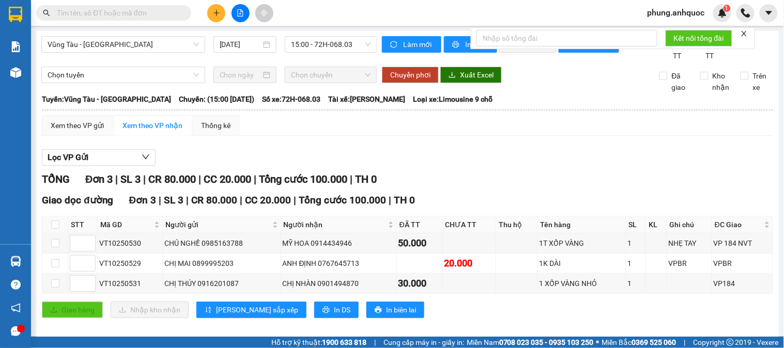
scroll to position [22, 0]
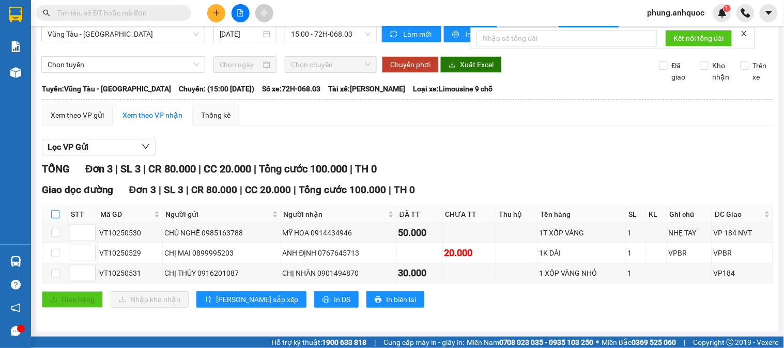
click at [55, 213] on input "checkbox" at bounding box center [55, 214] width 8 height 8
checkbox input "true"
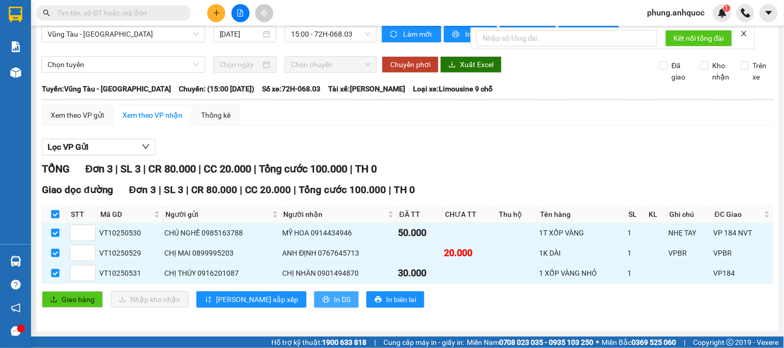
click at [314, 305] on button "In DS" at bounding box center [336, 299] width 44 height 17
click at [334, 304] on span "In DS" at bounding box center [342, 299] width 17 height 11
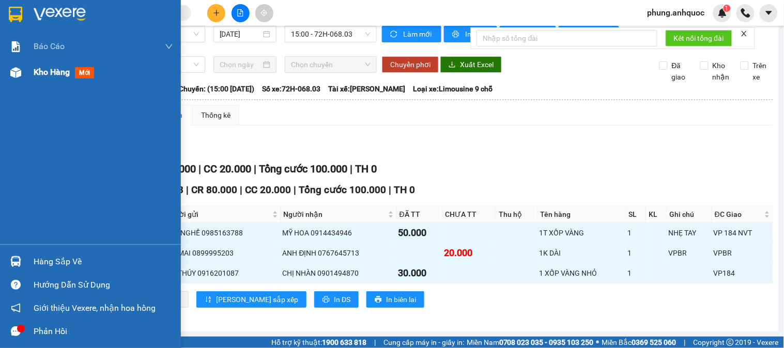
click at [21, 75] on img at bounding box center [15, 72] width 11 height 11
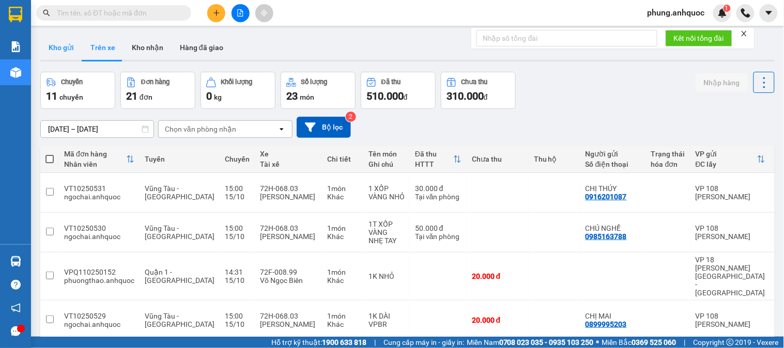
click at [63, 45] on button "Kho gửi" at bounding box center [61, 47] width 42 height 25
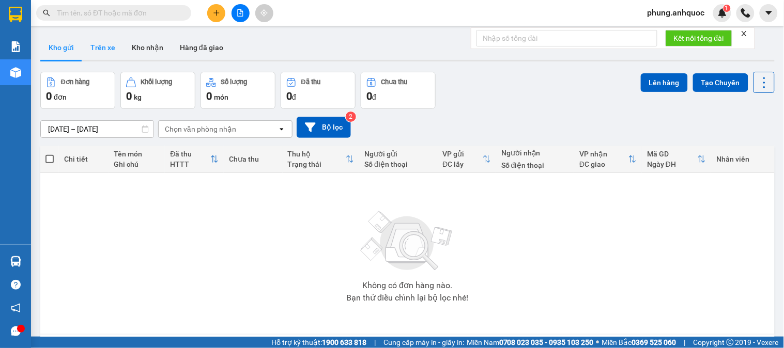
click at [107, 49] on button "Trên xe" at bounding box center [102, 47] width 41 height 25
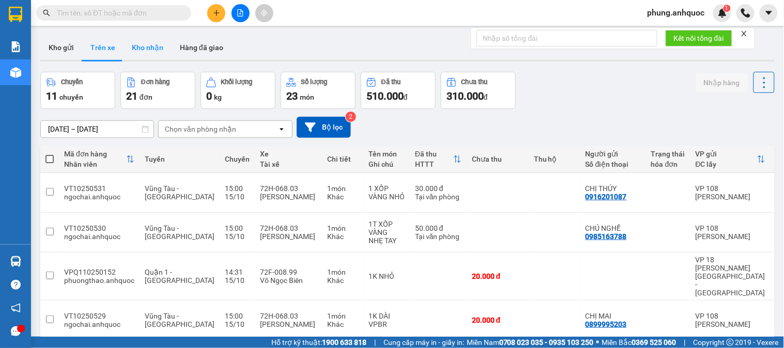
click at [141, 53] on button "Kho nhận" at bounding box center [147, 47] width 48 height 25
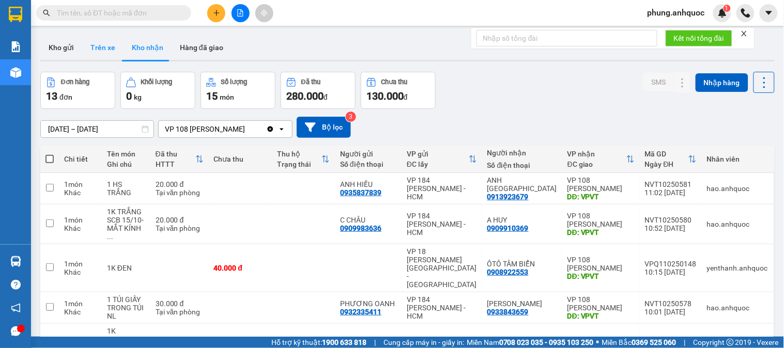
click at [106, 49] on button "Trên xe" at bounding box center [102, 47] width 41 height 25
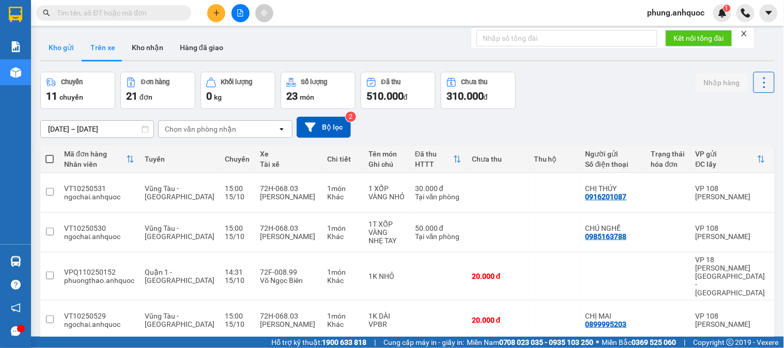
click at [65, 53] on button "Kho gửi" at bounding box center [61, 47] width 42 height 25
